Goal: Check status

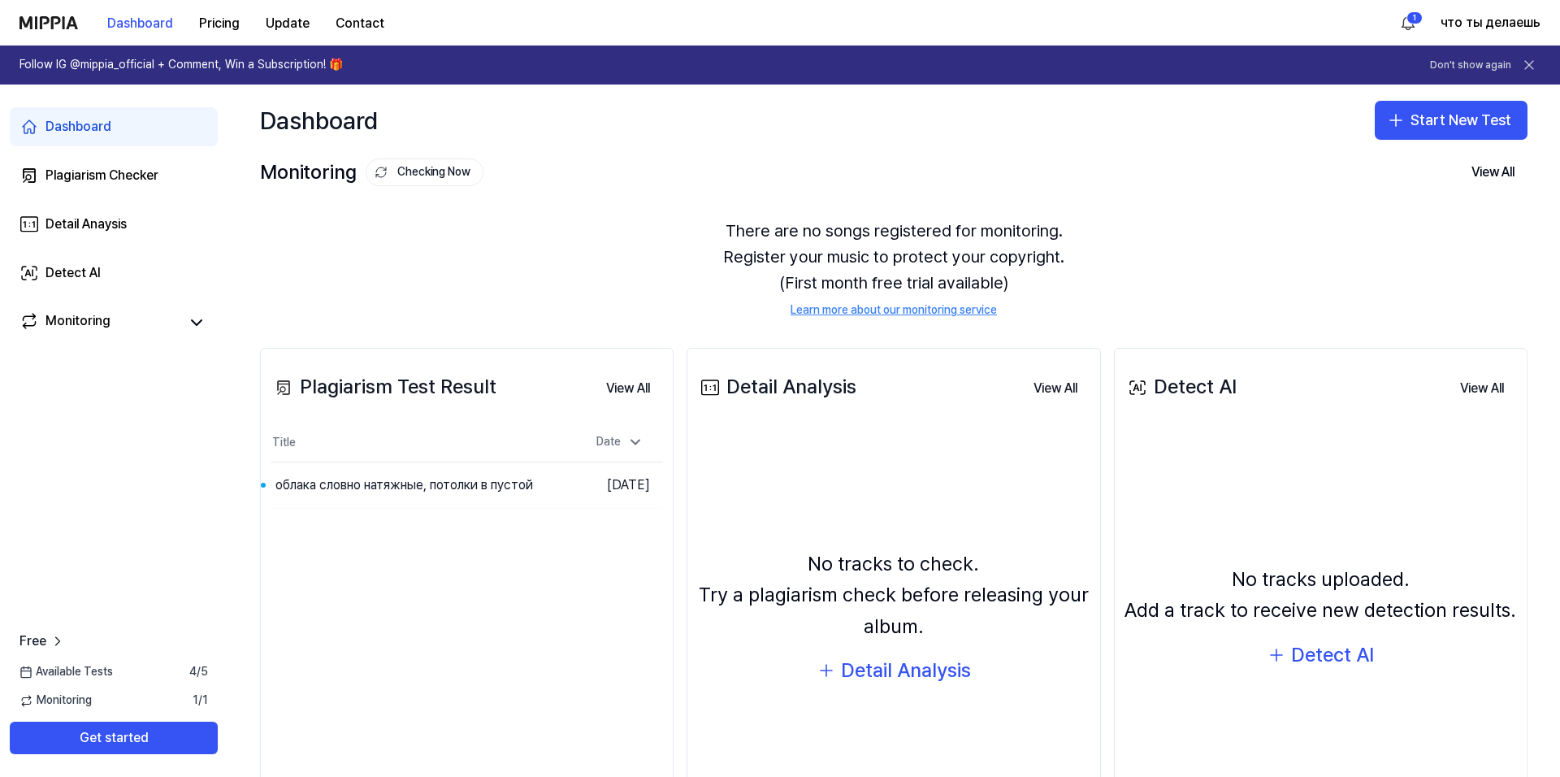
scroll to position [120, 0]
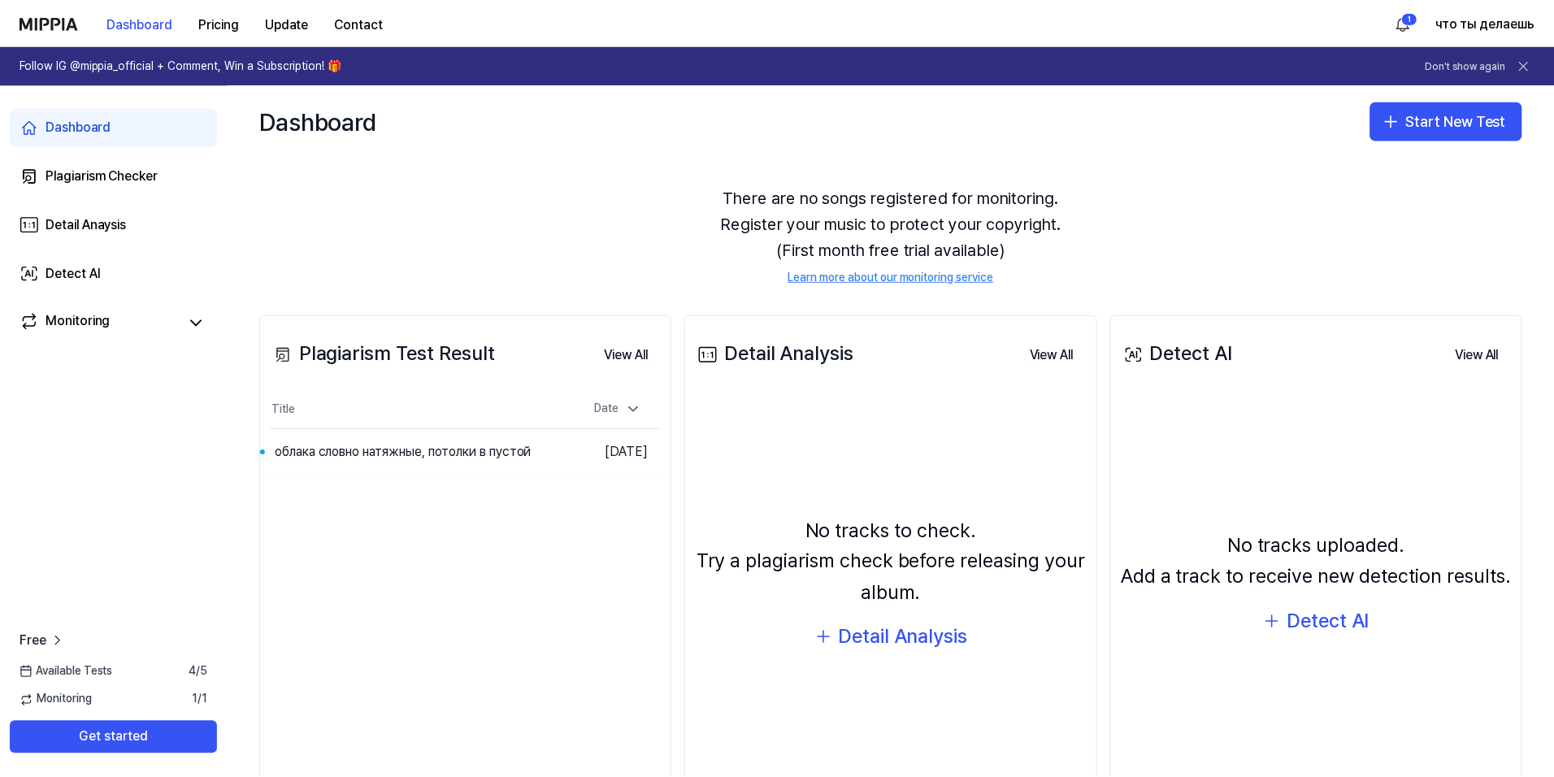
scroll to position [120, 0]
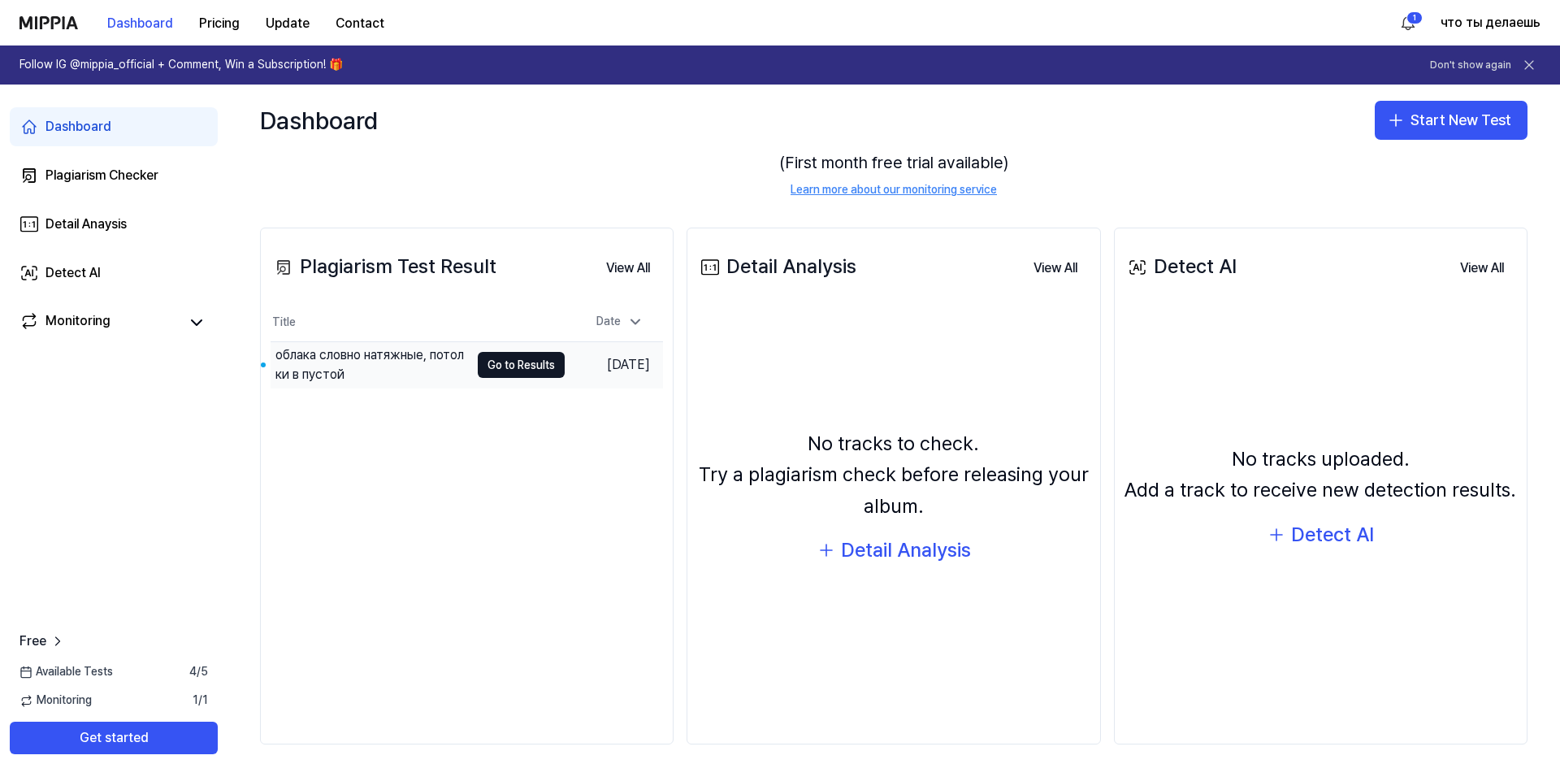
click at [475, 346] on td "облака словно натяжные, потолки в пустой Go to Results" at bounding box center [418, 365] width 294 height 46
click at [660, 364] on td "[DATE]" at bounding box center [614, 365] width 98 height 46
click at [525, 366] on button "Go to Results" at bounding box center [521, 365] width 87 height 26
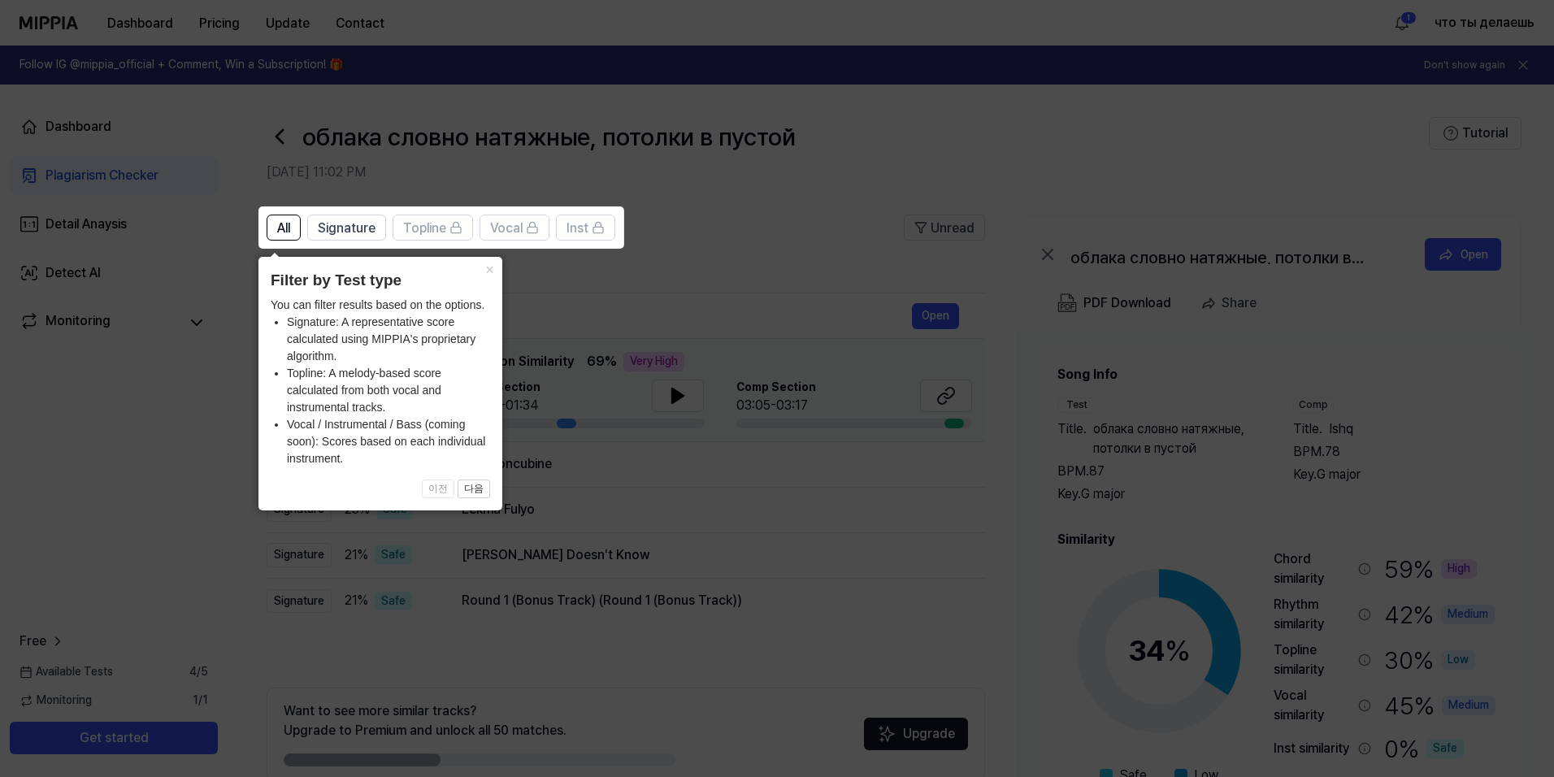
click at [580, 466] on icon at bounding box center [780, 388] width 1560 height 777
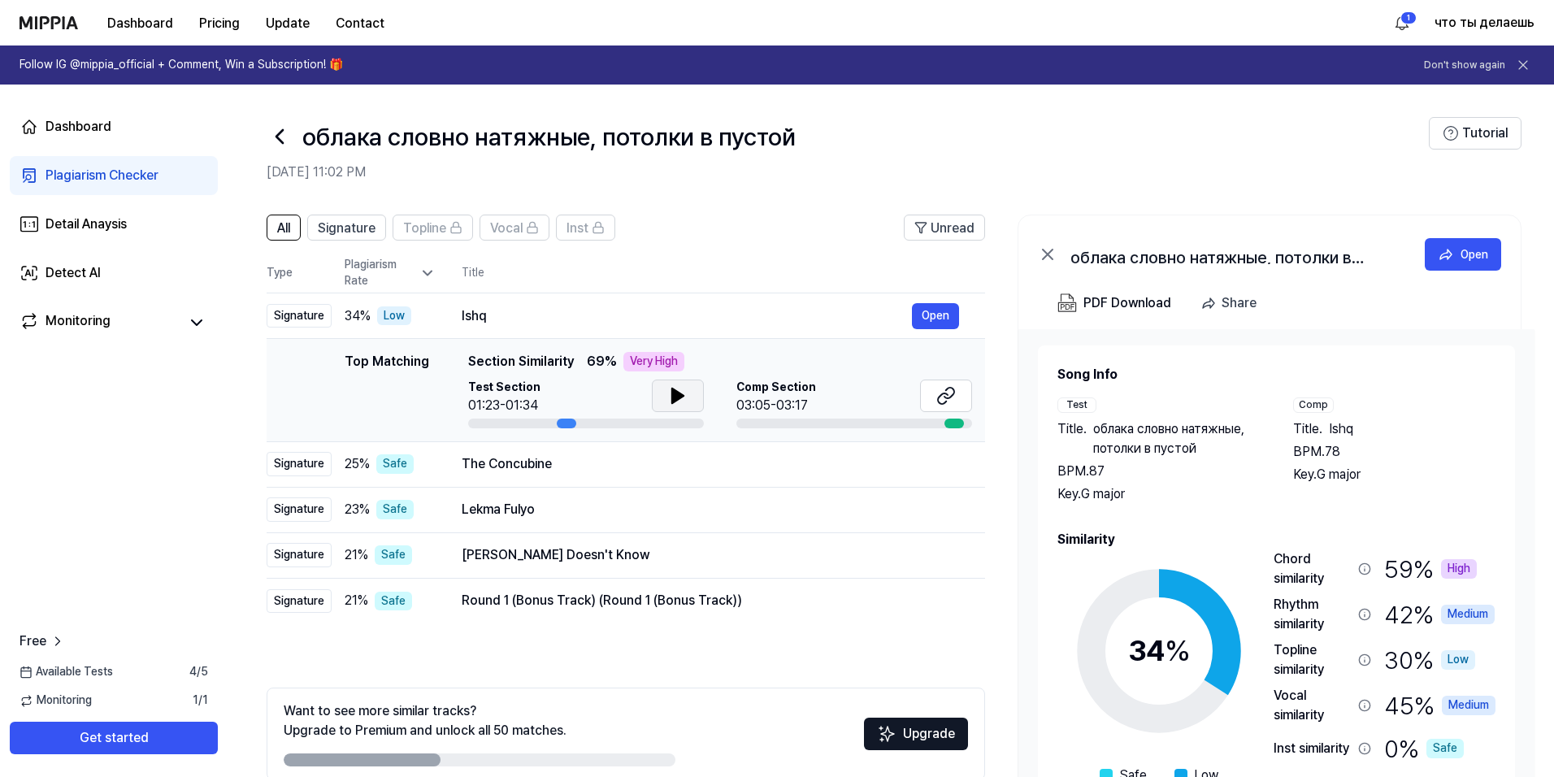
click at [672, 396] on icon at bounding box center [677, 395] width 11 height 15
click at [537, 423] on div at bounding box center [586, 424] width 236 height 10
click at [670, 388] on icon at bounding box center [678, 396] width 20 height 20
click at [535, 422] on div at bounding box center [586, 424] width 236 height 10
drag, startPoint x: 561, startPoint y: 421, endPoint x: 543, endPoint y: 421, distance: 17.9
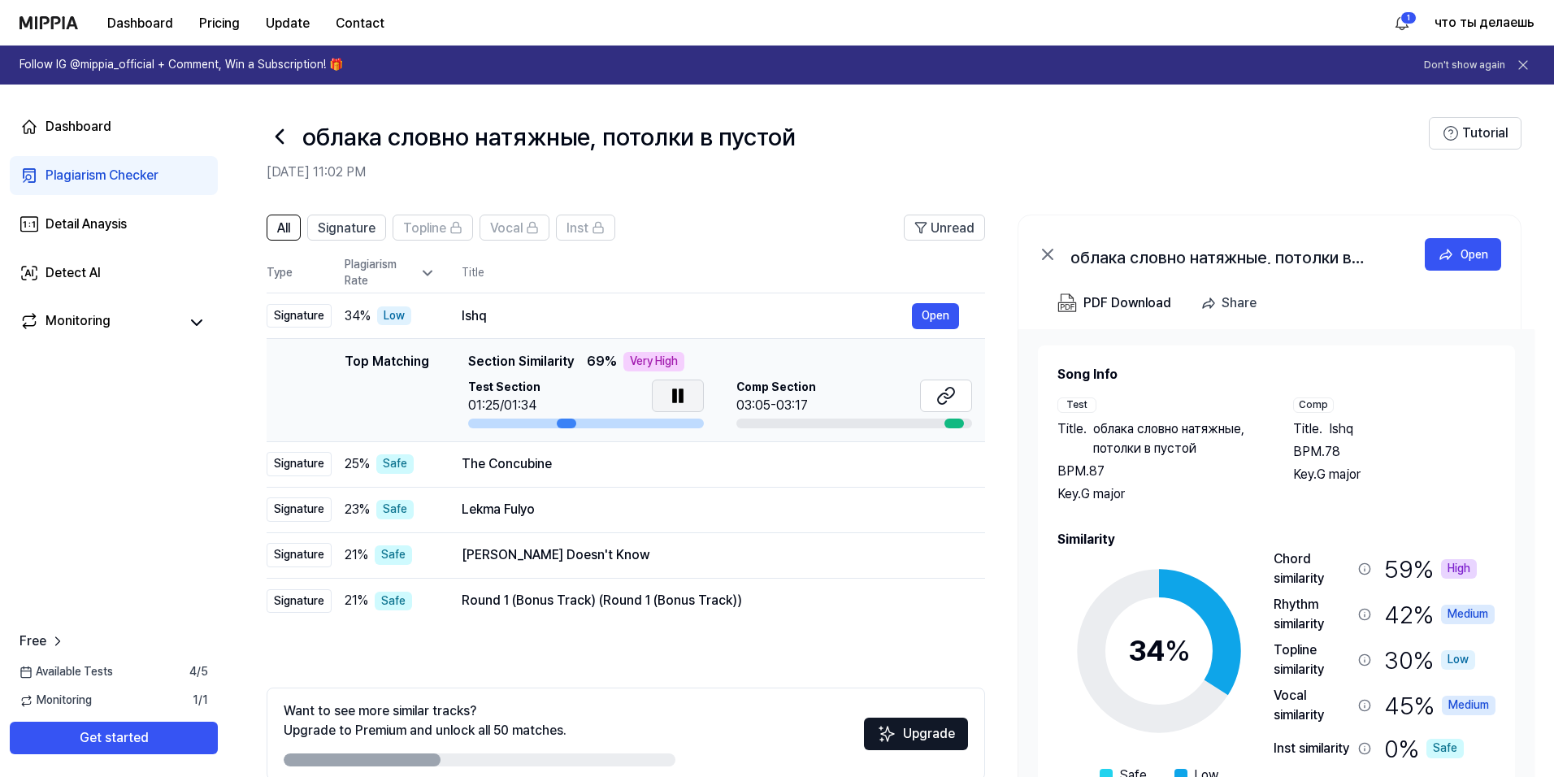
click at [543, 421] on div at bounding box center [586, 424] width 236 height 10
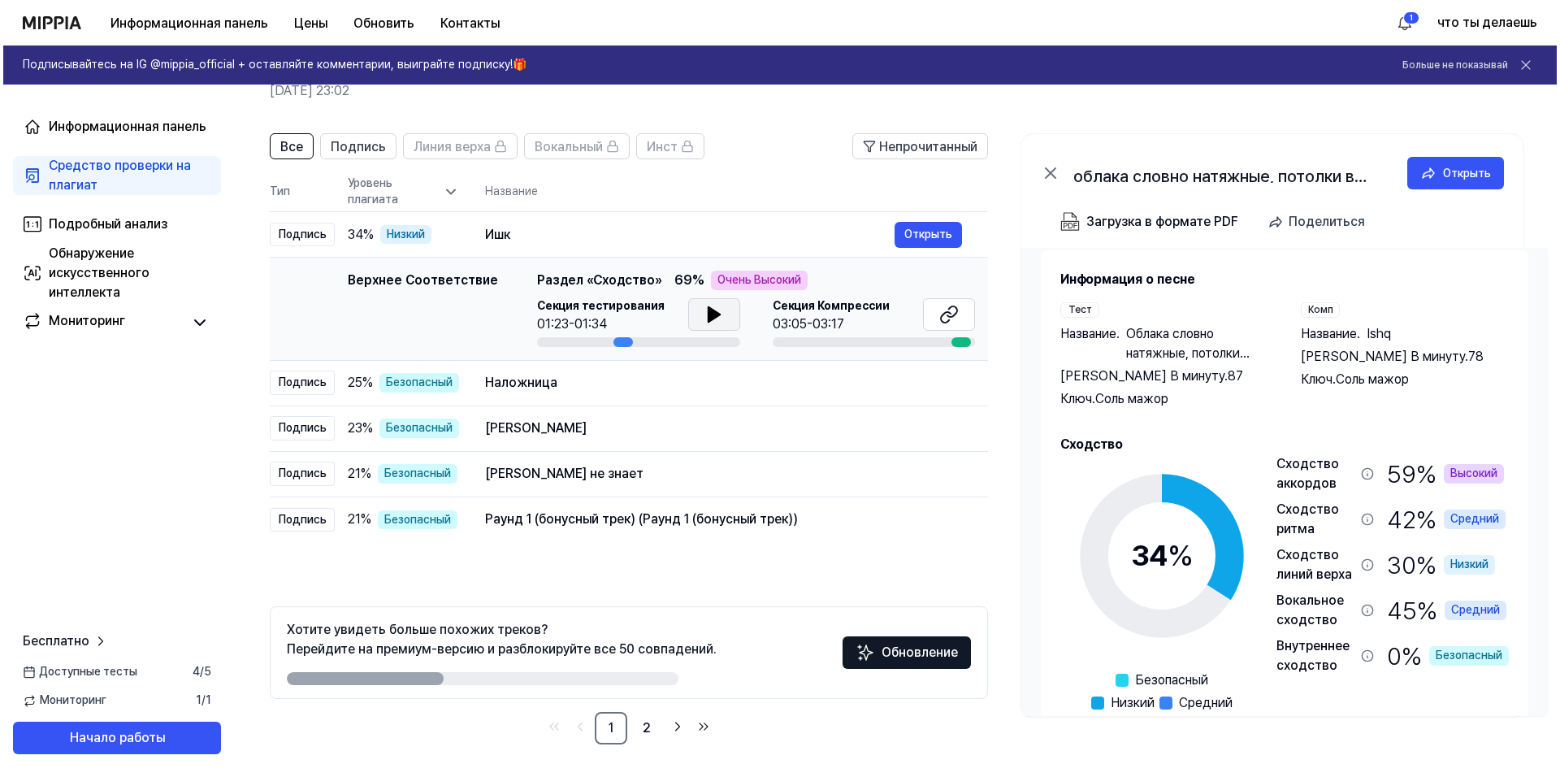
scroll to position [0, 0]
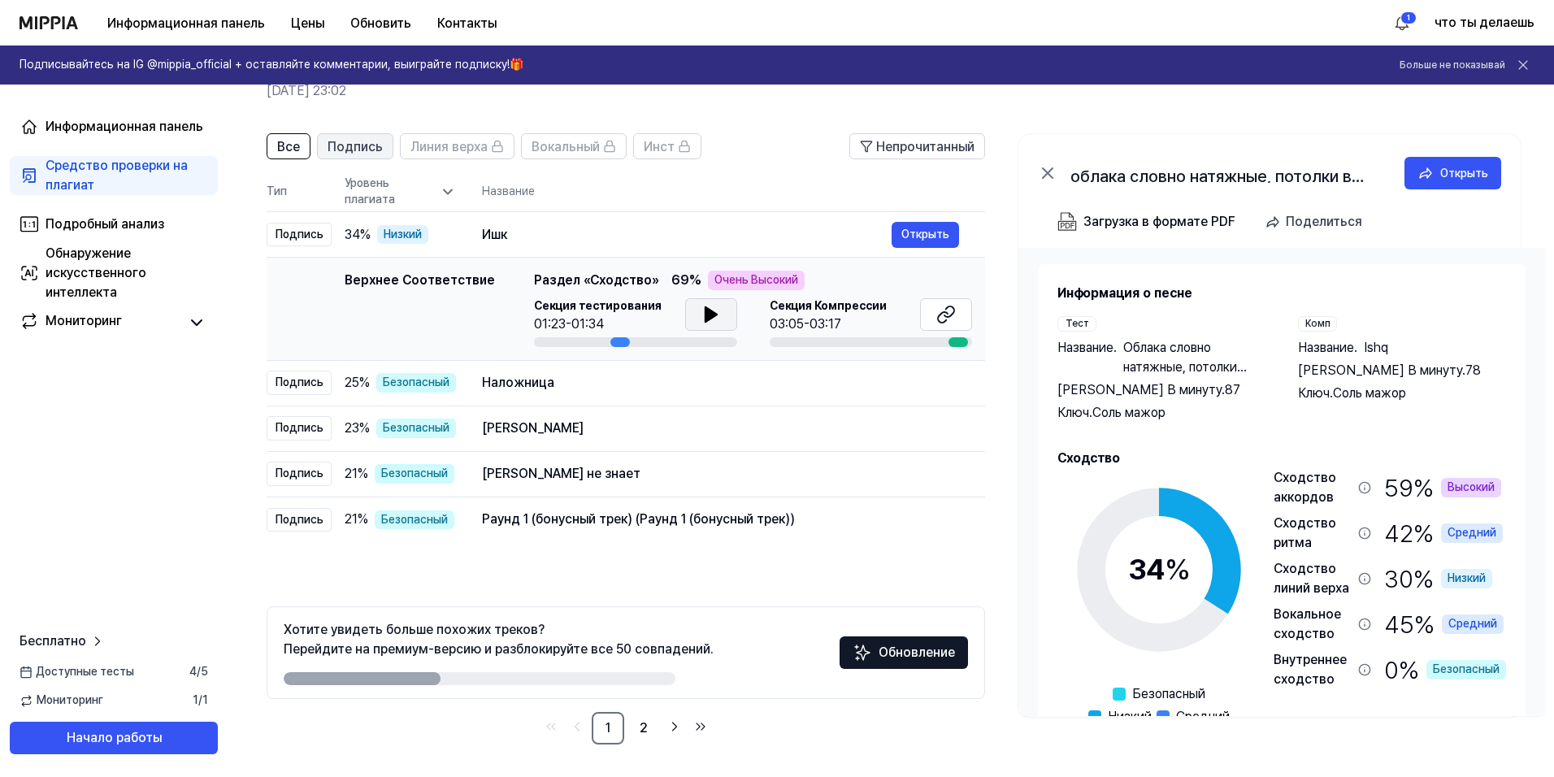
click at [349, 151] on ya-tr-span "Подпись" at bounding box center [355, 146] width 55 height 15
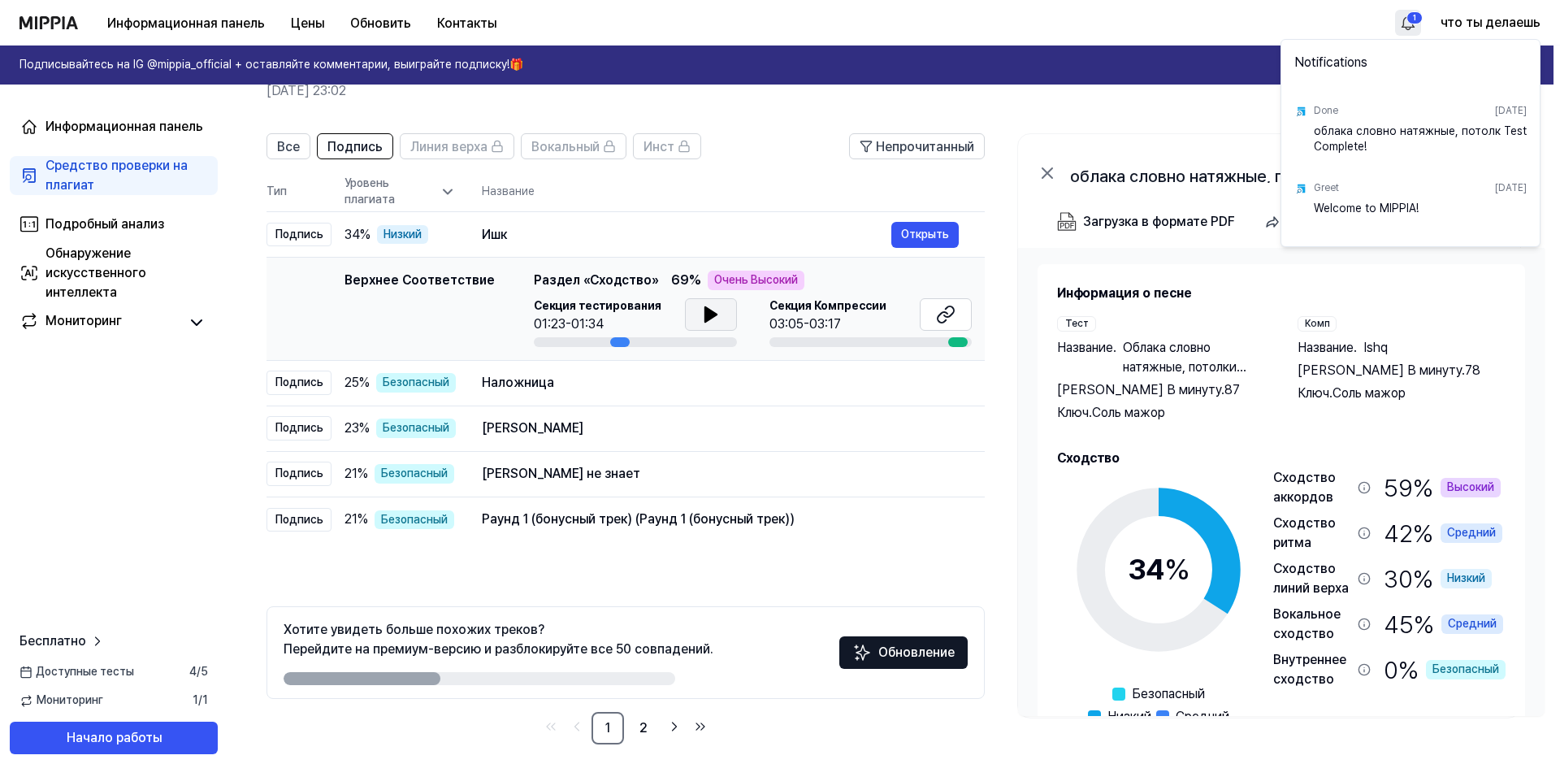
click at [1408, 21] on html "Информационная панель Цены Обновить Контакты 1 что ты делаешь Подписывайтесь на…" at bounding box center [780, 307] width 1560 height 777
